Goal: Information Seeking & Learning: Understand process/instructions

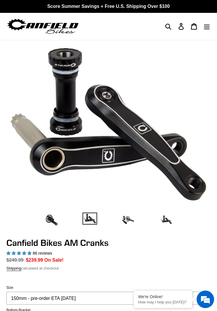
select select "highest-rating"
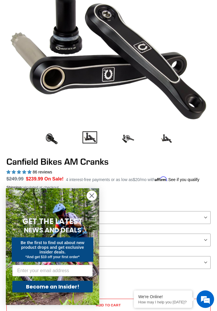
scroll to position [77, 0]
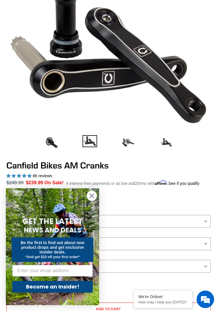
click at [92, 200] on circle "Close dialog" at bounding box center [92, 196] width 10 height 10
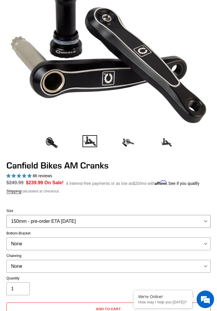
click at [25, 228] on select "150mm - pre-order ETA 9/30/25 155mm - pre-order ETA 9/30/25 160mm - pre-order E…" at bounding box center [108, 221] width 205 height 13
select select "160mm - pre-order ETA 9/30/25"
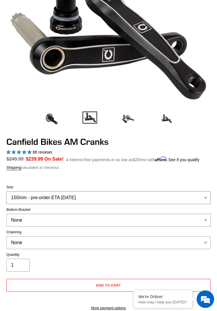
scroll to position [101, 0]
click at [29, 224] on select "None BSA Threaded 68/73mm Press Fit PF92" at bounding box center [108, 220] width 205 height 13
select select "BSA Threaded 68/73mm"
click at [37, 248] on select "None 30t Round (Boost 148) 30t Oval (Boost 148) 32t Round (Boost 148) 32t Oval …" at bounding box center [108, 242] width 205 height 13
select select "30t Round (Boost 148)"
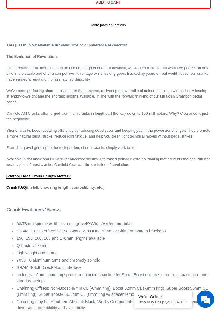
scroll to position [384, 0]
click at [16, 190] on link "Crank FAQ" at bounding box center [16, 187] width 20 height 5
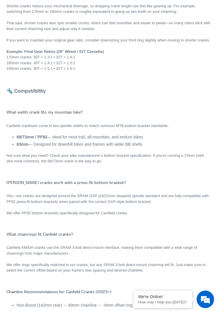
scroll to position [450, 0]
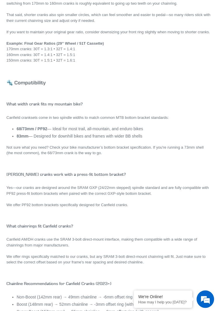
click at [23, 248] on p "Canfield AM/DH cranks use the SRAM 3-bolt direct-mount interface, making them c…" at bounding box center [108, 242] width 205 height 11
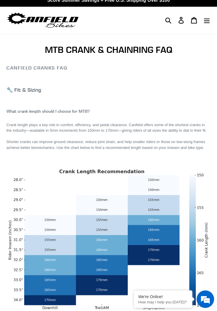
scroll to position [0, 0]
